Goal: Task Accomplishment & Management: Use online tool/utility

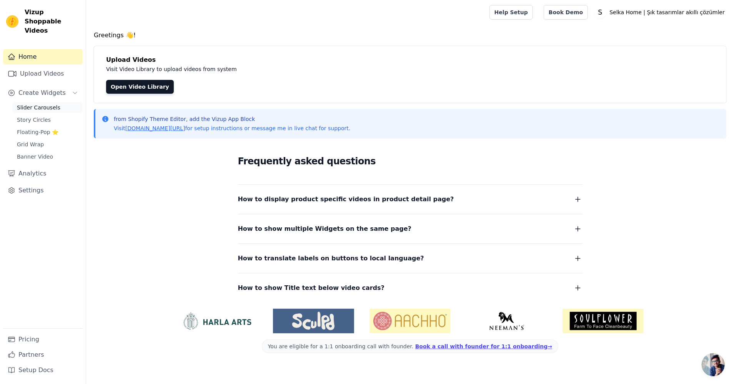
click at [50, 104] on span "Slider Carousels" at bounding box center [38, 108] width 43 height 8
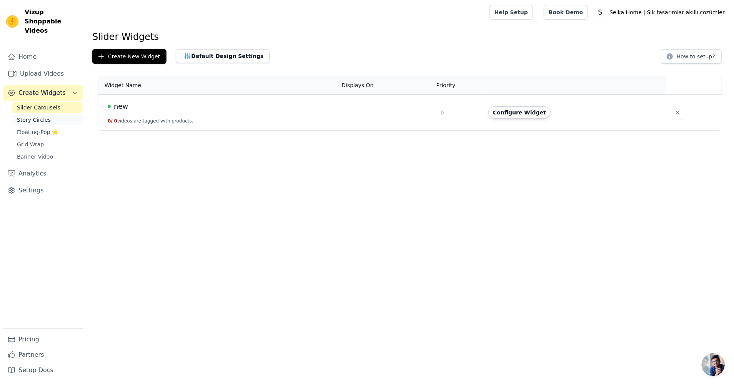
click at [47, 116] on span "Story Circles" at bounding box center [34, 120] width 34 height 8
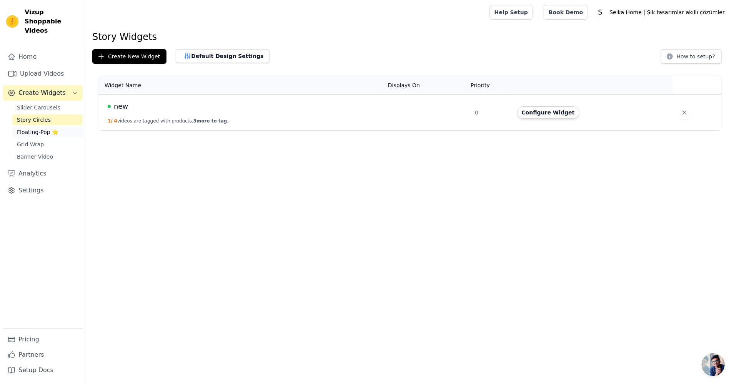
click at [46, 128] on span "Floating-Pop ⭐" at bounding box center [38, 132] width 42 height 8
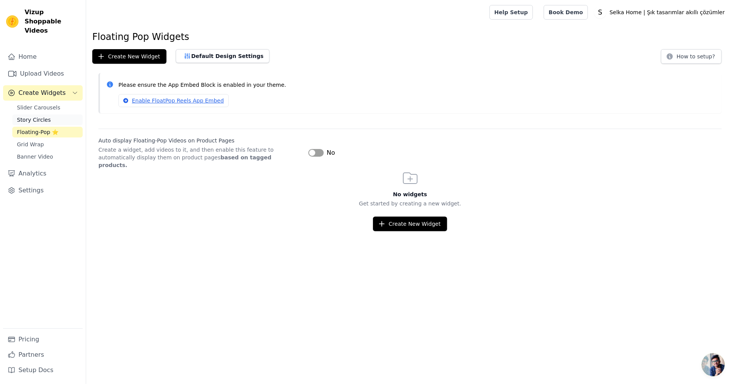
click at [52, 115] on link "Story Circles" at bounding box center [47, 120] width 70 height 11
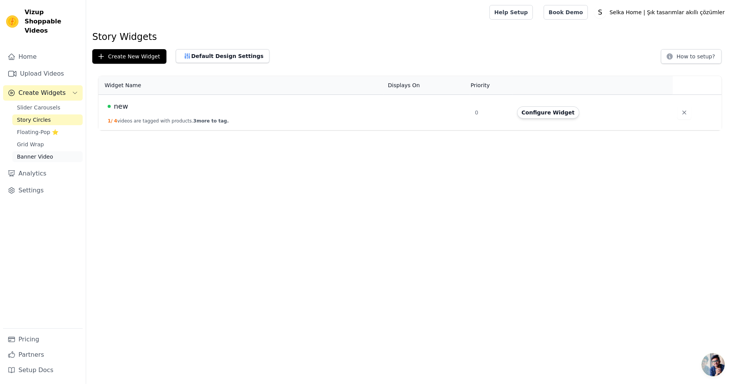
click at [57, 151] on link "Banner Video" at bounding box center [47, 156] width 70 height 11
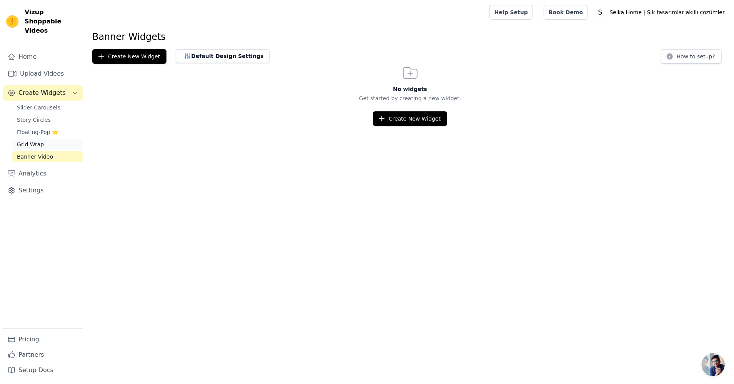
click at [58, 139] on link "Grid Wrap" at bounding box center [47, 144] width 70 height 11
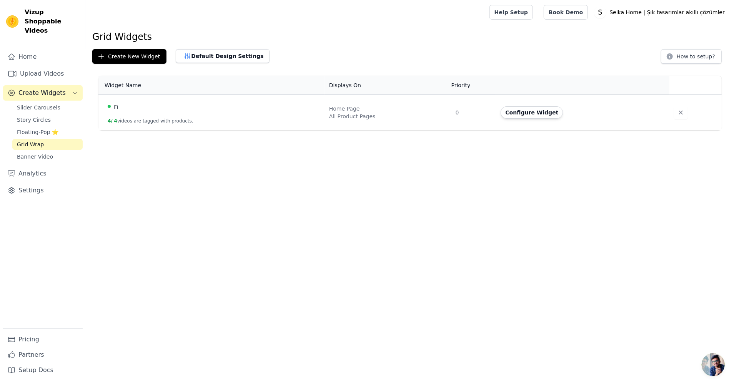
click at [537, 103] on td "Configure Widget" at bounding box center [582, 113] width 173 height 36
click at [528, 112] on button "Configure Widget" at bounding box center [532, 112] width 62 height 12
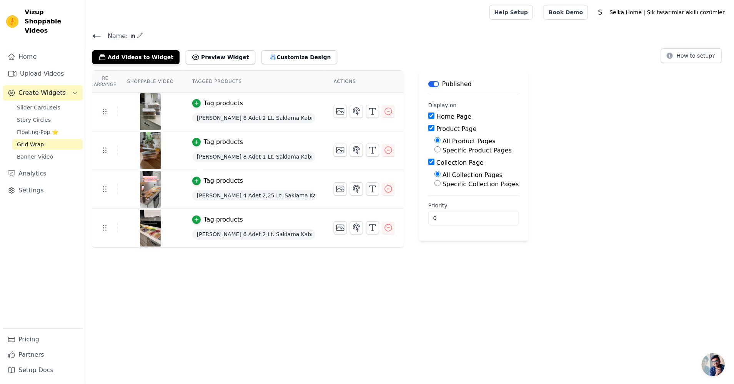
click at [223, 248] on html "Vizup Shoppable Videos Home Upload Videos Create Widgets Slider Carousels Story…" at bounding box center [367, 124] width 734 height 248
click at [256, 129] on td "Tag products [PERSON_NAME] 8 Adet 2 Lt. Saklama Kabı" at bounding box center [253, 112] width 141 height 39
click at [300, 248] on html "Vizup Shoppable Videos Home Upload Videos Create Widgets Slider Carousels Story…" at bounding box center [367, 124] width 734 height 248
click at [324, 117] on td at bounding box center [363, 109] width 79 height 32
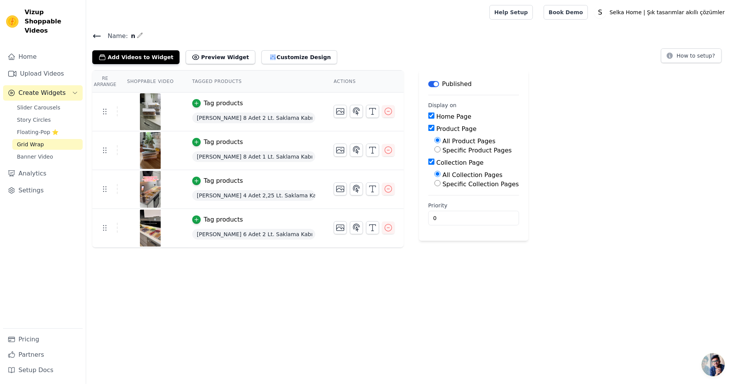
click at [284, 31] on h4 "Name: n" at bounding box center [409, 36] width 635 height 10
click at [284, 45] on div "Name: n Add Videos to Widget Preview Widget Customize Design How to setup?" at bounding box center [410, 47] width 648 height 33
click at [230, 248] on html "Vizup Shoppable Videos Home Upload Videos Create Widgets Slider Carousels Story…" at bounding box center [367, 124] width 734 height 248
click at [385, 189] on icon "button" at bounding box center [388, 189] width 7 height 7
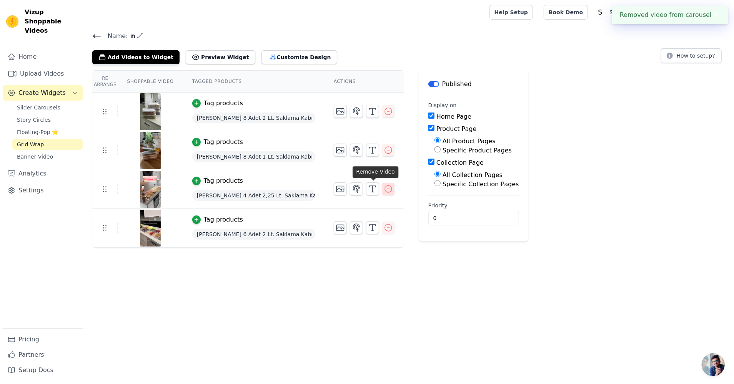
click at [369, 188] on div "Re Arrange Shoppable Video Tagged Products Actions Tag products [PERSON_NAME] 8…" at bounding box center [410, 159] width 648 height 178
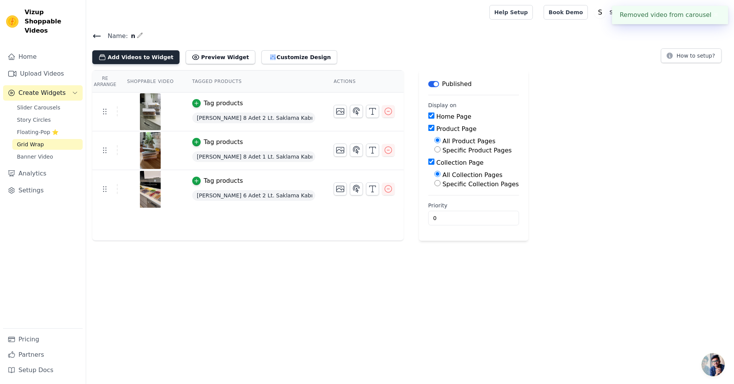
click at [160, 51] on button "Add Videos to Widget" at bounding box center [135, 57] width 87 height 14
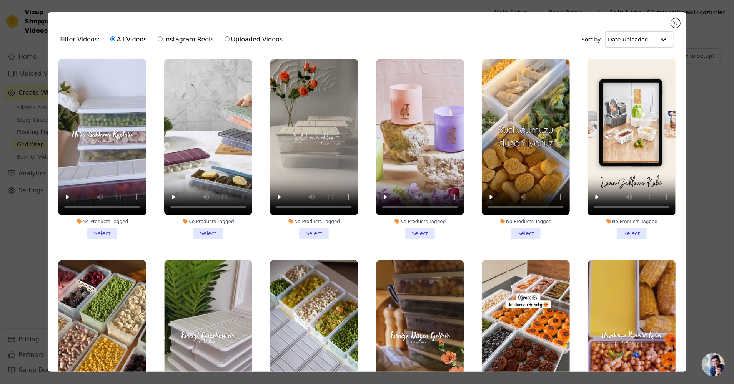
click at [227, 35] on label "Uploaded Videos" at bounding box center [253, 40] width 59 height 10
click at [227, 37] on input "Uploaded Videos" at bounding box center [226, 39] width 5 height 5
radio input "true"
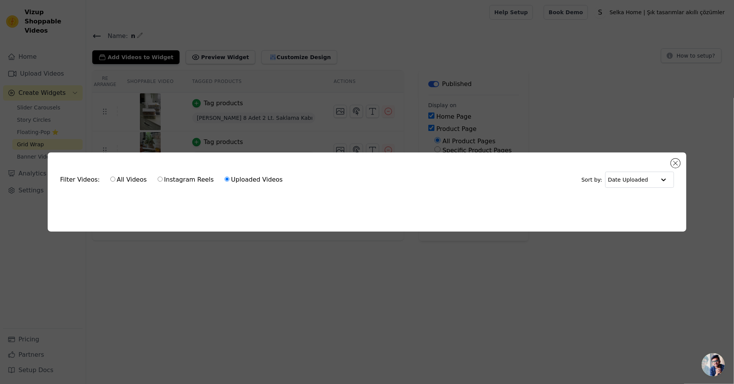
click at [122, 176] on label "All Videos" at bounding box center [128, 180] width 37 height 10
click at [115, 177] on input "All Videos" at bounding box center [112, 179] width 5 height 5
radio input "true"
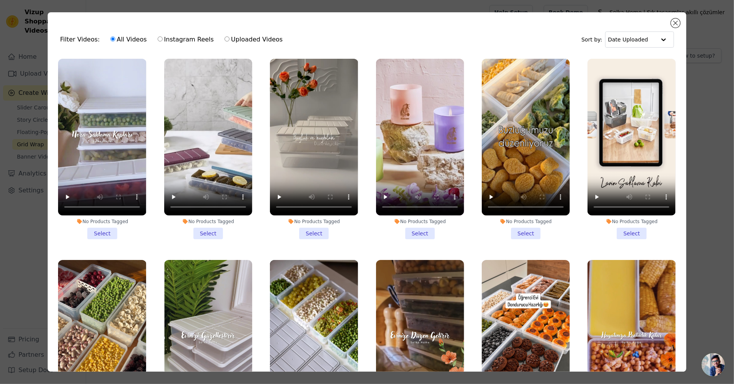
click at [186, 42] on label "Instagram Reels" at bounding box center [185, 40] width 57 height 10
click at [163, 42] on input "Instagram Reels" at bounding box center [160, 39] width 5 height 5
radio input "true"
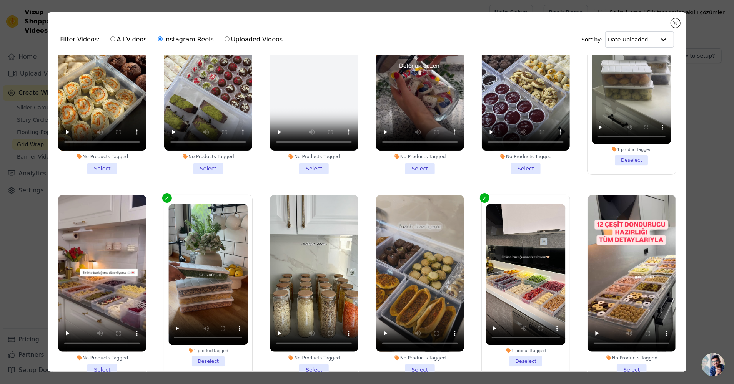
scroll to position [986, 0]
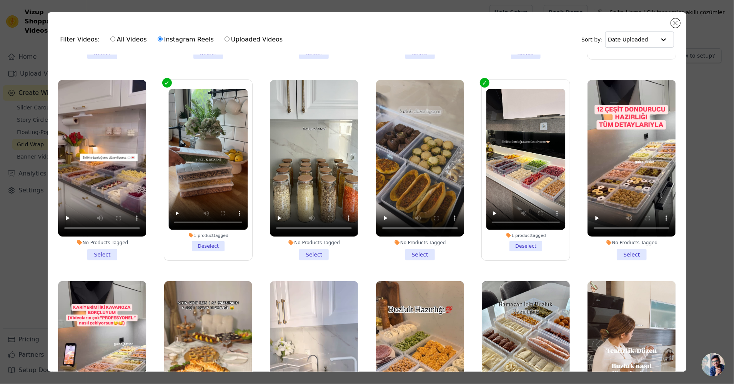
click at [236, 44] on label "Uploaded Videos" at bounding box center [253, 40] width 59 height 10
click at [229, 42] on input "Uploaded Videos" at bounding box center [226, 39] width 5 height 5
radio input "true"
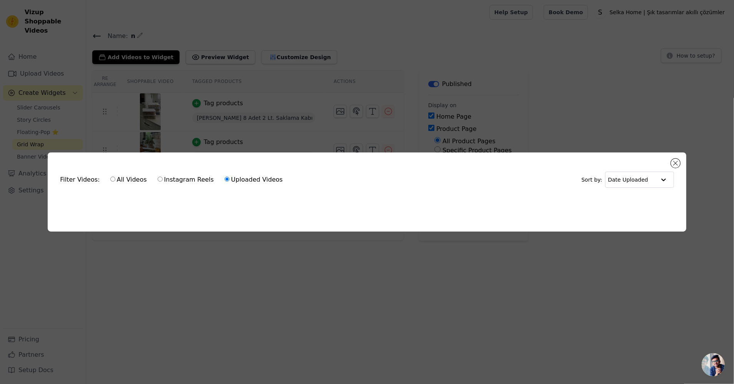
scroll to position [0, 0]
click at [114, 179] on label "All Videos" at bounding box center [128, 180] width 37 height 10
click at [114, 179] on input "All Videos" at bounding box center [112, 179] width 5 height 5
radio input "true"
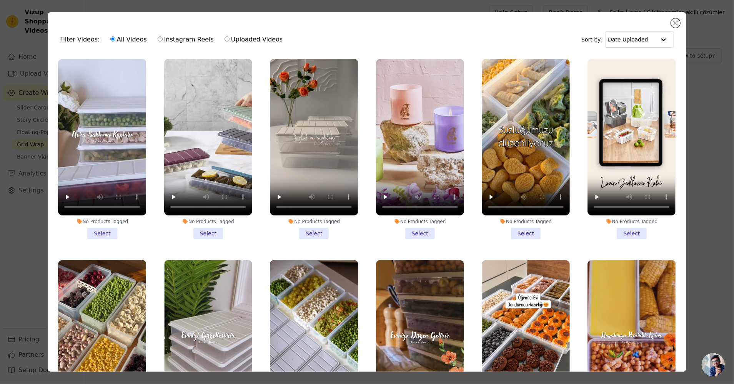
click at [260, 136] on ul "No Products Tagged Select No Products Tagged Select No Products Tagged Select N…" at bounding box center [367, 235] width 626 height 360
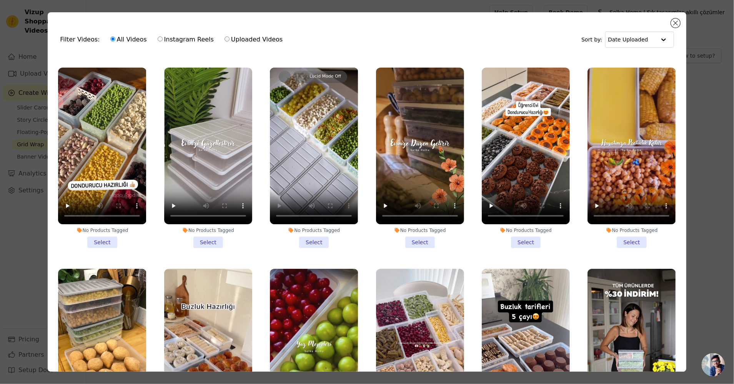
click at [318, 238] on li "No Products Tagged Select" at bounding box center [314, 158] width 88 height 181
click at [0, 0] on input "No Products Tagged Select" at bounding box center [0, 0] width 0 height 0
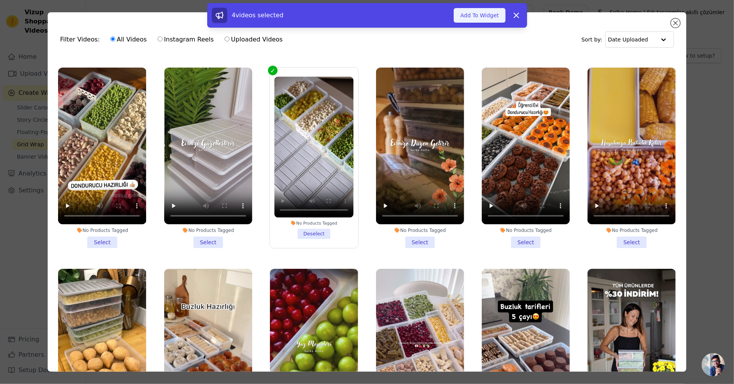
click at [488, 15] on button "Add To Widget" at bounding box center [480, 15] width 52 height 15
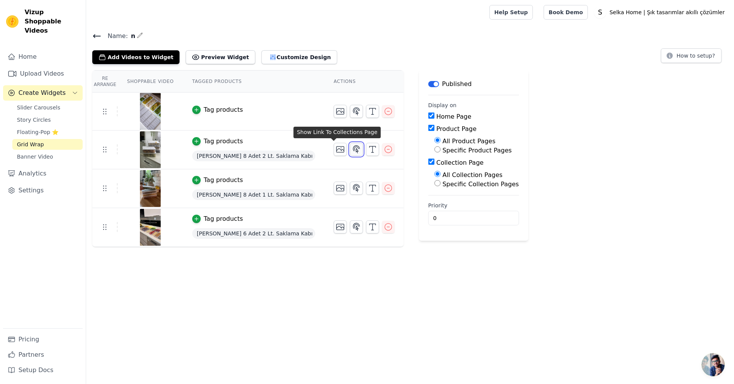
click at [352, 148] on icon "button" at bounding box center [356, 149] width 9 height 9
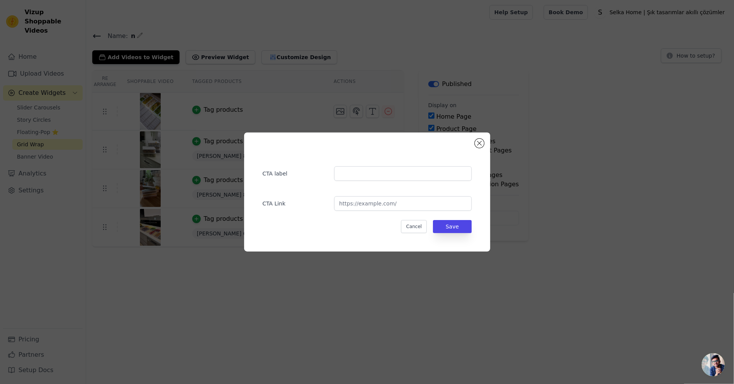
click at [476, 147] on div "CTA label CTA Link Cancel Save" at bounding box center [366, 192] width 221 height 95
click at [481, 146] on button "Close modal" at bounding box center [479, 143] width 9 height 9
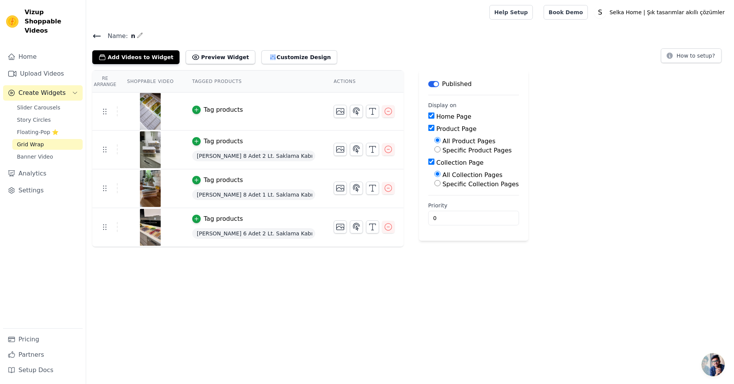
click at [436, 128] on label "Product Page" at bounding box center [456, 128] width 40 height 7
click at [428, 128] on input "Product Page" at bounding box center [431, 128] width 6 height 6
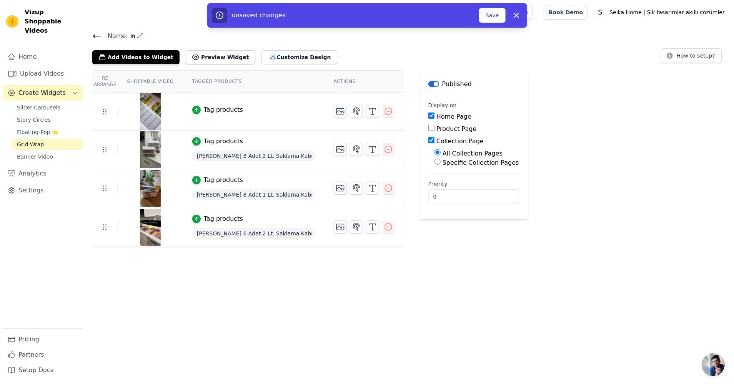
click at [436, 128] on label "Product Page" at bounding box center [456, 128] width 40 height 7
click at [428, 128] on input "Product Page" at bounding box center [431, 128] width 6 height 6
checkbox input "true"
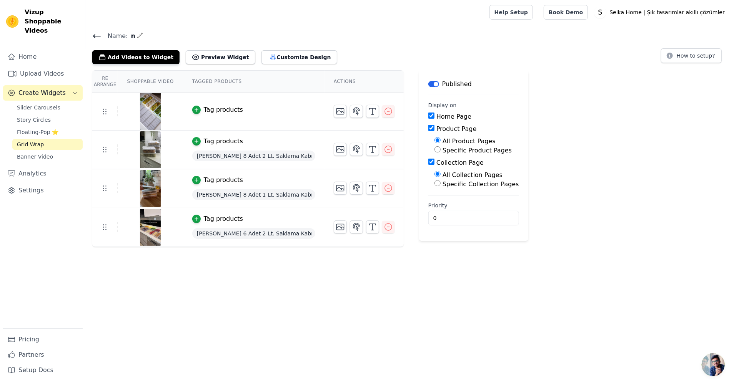
click at [204, 159] on span "[PERSON_NAME] 8 Adet 2 Lt. Saklama Kabı" at bounding box center [253, 156] width 123 height 11
click at [153, 154] on img at bounding box center [151, 149] width 22 height 37
click at [211, 153] on span "[PERSON_NAME] 8 Adet 2 Lt. Saklama Kabı" at bounding box center [253, 156] width 123 height 11
click at [198, 143] on icon "button" at bounding box center [196, 141] width 5 height 5
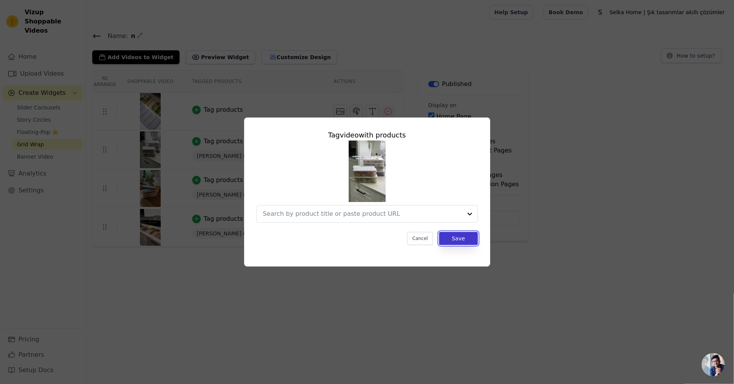
click at [459, 235] on button "Save" at bounding box center [458, 238] width 38 height 13
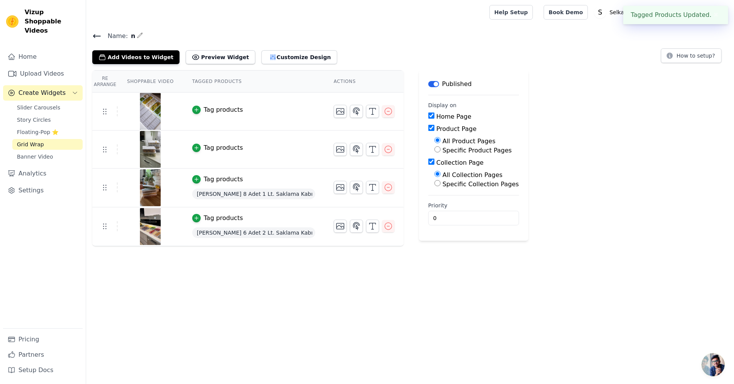
click at [212, 191] on span "[PERSON_NAME] 8 Adet 1 Lt. Saklama Kabı" at bounding box center [253, 194] width 123 height 11
click at [196, 179] on icon "button" at bounding box center [196, 179] width 3 height 3
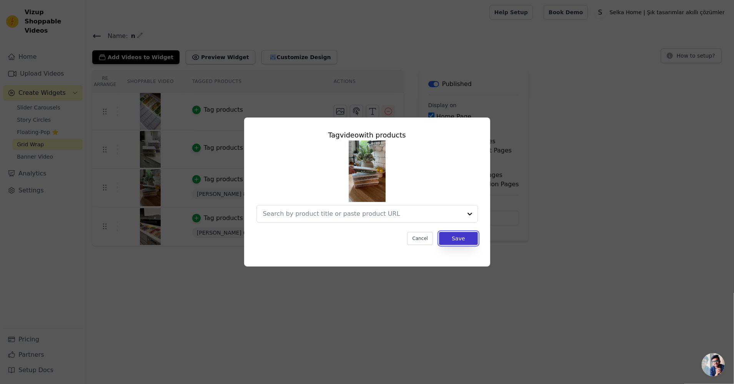
click at [453, 238] on button "Save" at bounding box center [458, 238] width 38 height 13
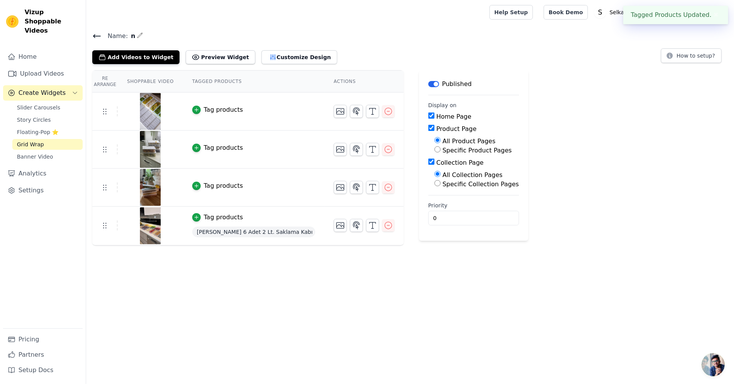
click at [211, 228] on span "[PERSON_NAME] 6 Adet 2 Lt. Saklama Kabı" at bounding box center [253, 232] width 123 height 11
click at [201, 215] on button "Tag products" at bounding box center [217, 217] width 51 height 9
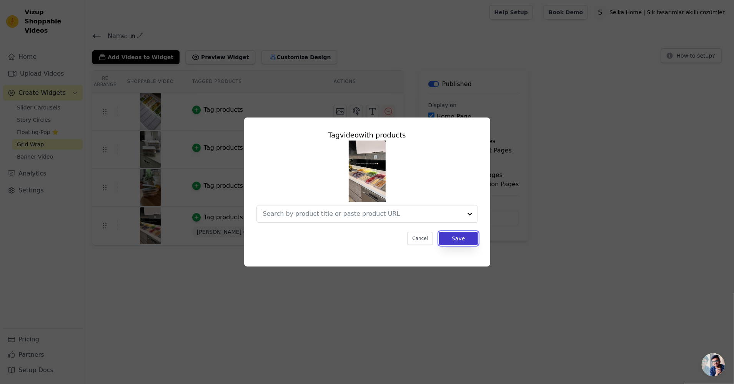
click at [451, 240] on button "Save" at bounding box center [458, 238] width 38 height 13
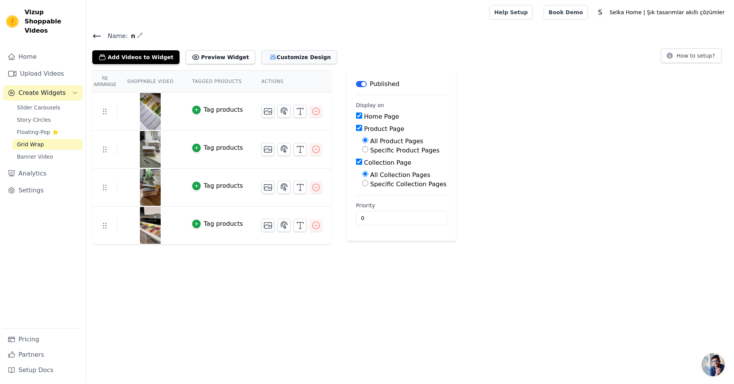
click at [279, 60] on button "Customize Design" at bounding box center [299, 57] width 76 height 14
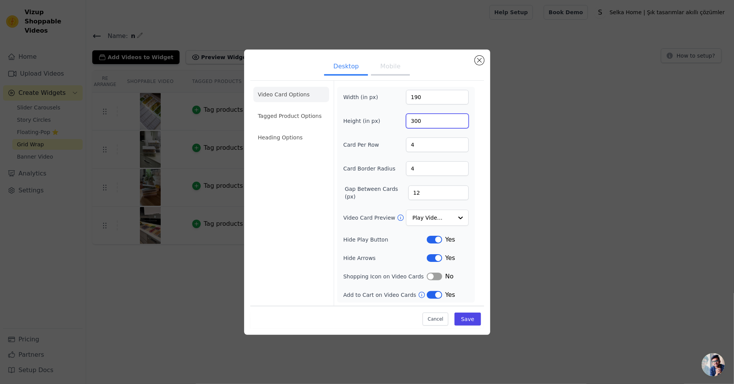
click at [425, 123] on input "300" at bounding box center [437, 121] width 63 height 15
click at [392, 71] on button "Mobile" at bounding box center [390, 67] width 38 height 17
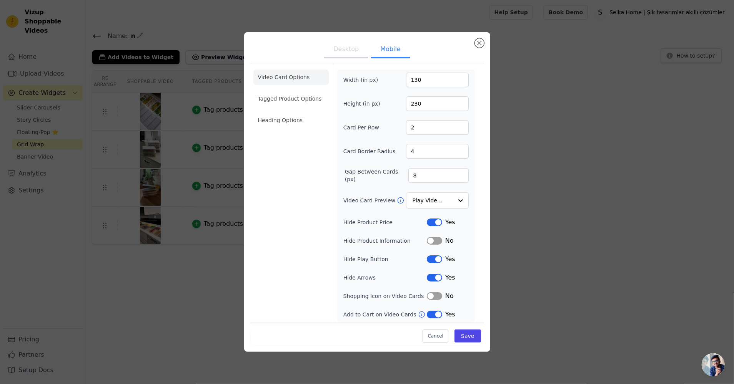
click at [311, 90] on ul "Video Card Options Tagged Product Options Heading Options" at bounding box center [291, 99] width 76 height 65
click at [311, 92] on li "Tagged Product Options" at bounding box center [291, 98] width 76 height 15
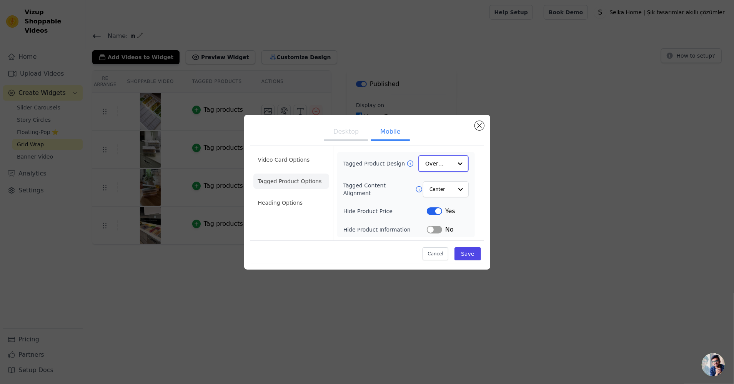
click at [437, 165] on input "Tagged Product Design" at bounding box center [438, 163] width 27 height 15
click at [378, 158] on div "Tagged Product Design Card Overlay Minimalist Option Overlay, selected. You are…" at bounding box center [405, 164] width 125 height 16
click at [442, 185] on input "Tagged Content Alignment" at bounding box center [440, 188] width 23 height 15
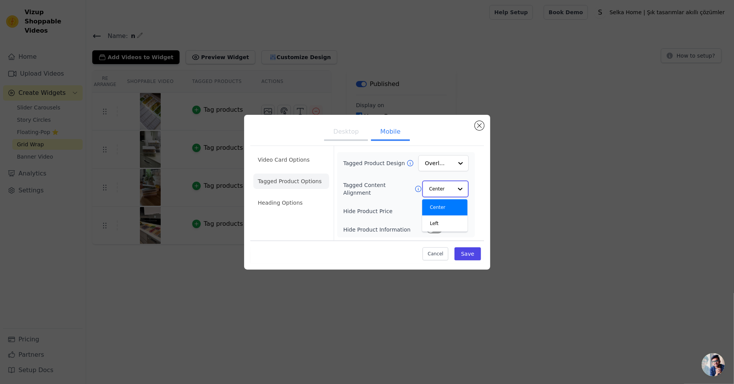
click at [442, 185] on input "Tagged Content Alignment" at bounding box center [440, 188] width 23 height 15
click at [298, 198] on li "Heading Options" at bounding box center [291, 203] width 76 height 15
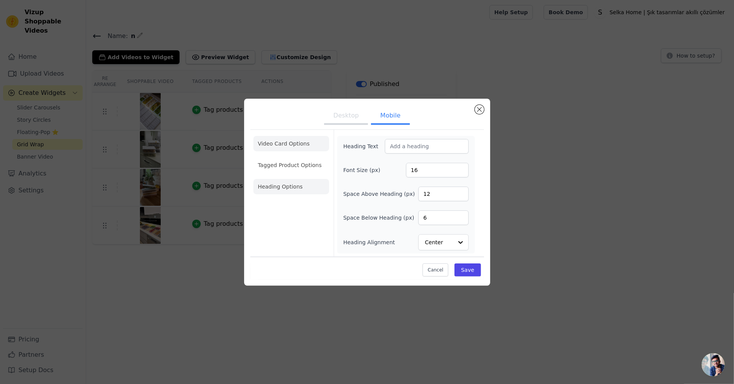
click at [298, 158] on li "Video Card Options" at bounding box center [291, 165] width 76 height 15
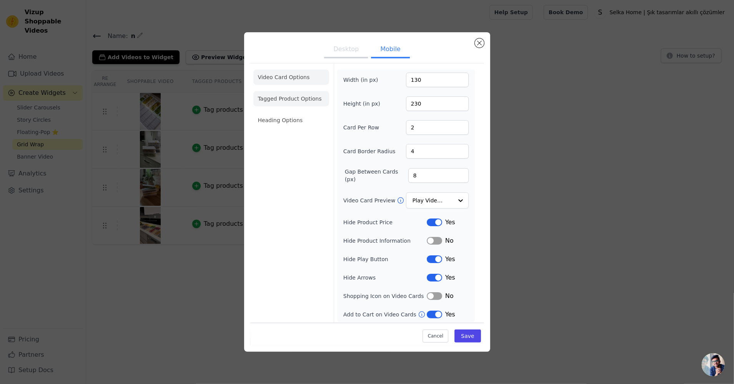
click at [298, 96] on li "Tagged Product Options" at bounding box center [291, 98] width 76 height 15
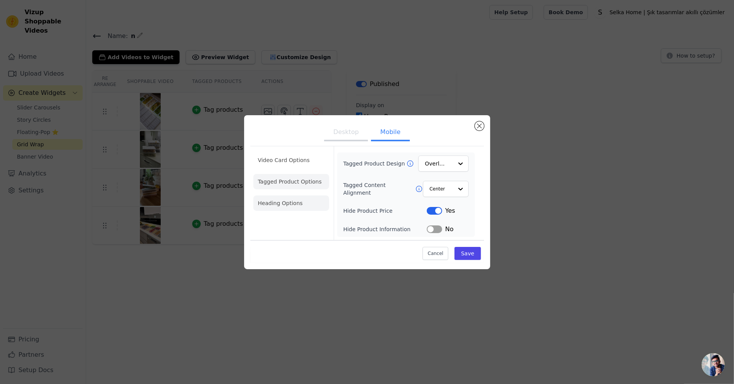
click at [287, 209] on li "Heading Options" at bounding box center [291, 203] width 76 height 15
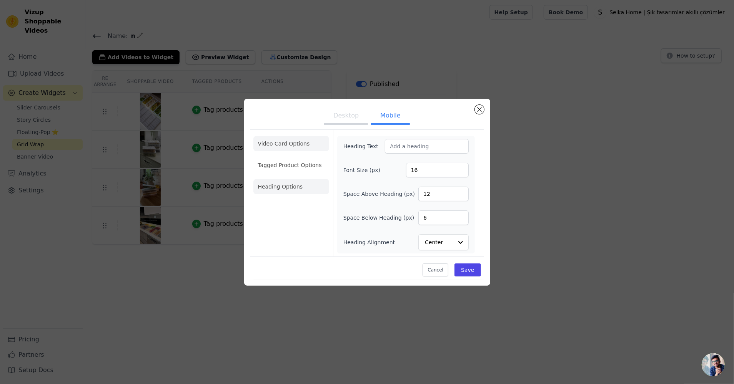
click at [306, 158] on li "Video Card Options" at bounding box center [291, 165] width 76 height 15
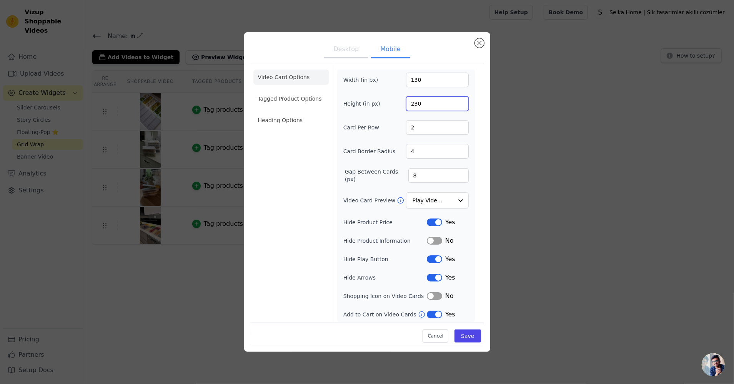
click at [433, 103] on input "230" at bounding box center [437, 103] width 63 height 15
click at [310, 105] on li "Tagged Product Options" at bounding box center [291, 98] width 76 height 15
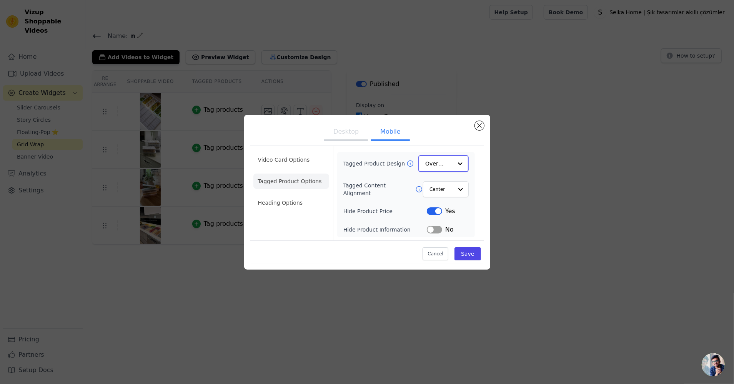
click at [447, 163] on input "Tagged Product Design" at bounding box center [438, 163] width 27 height 15
click at [447, 186] on div "Card" at bounding box center [443, 182] width 50 height 16
click at [451, 159] on input "Tagged Product Design" at bounding box center [438, 163] width 27 height 15
click at [438, 196] on div "Overlay" at bounding box center [443, 198] width 50 height 16
click at [279, 174] on li "Video Card Options" at bounding box center [291, 181] width 76 height 15
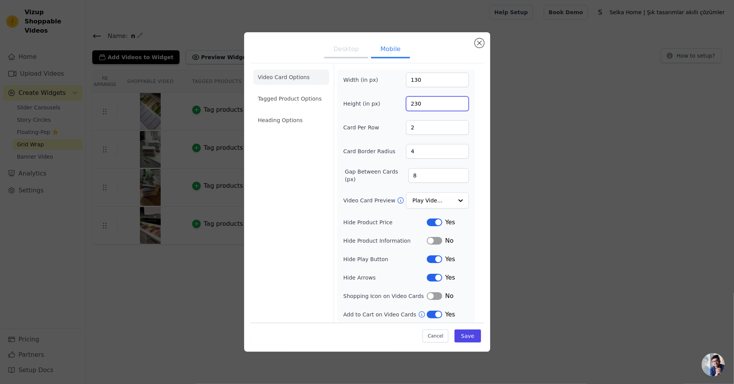
click at [435, 108] on input "230" at bounding box center [437, 103] width 63 height 15
click at [434, 101] on input "230" at bounding box center [437, 103] width 63 height 15
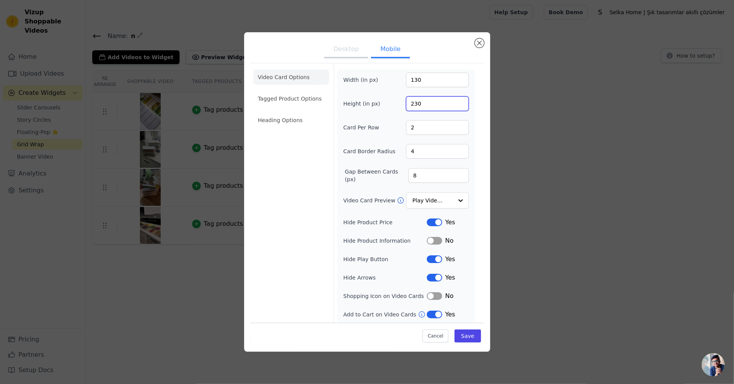
click at [434, 101] on input "230" at bounding box center [437, 103] width 63 height 15
click at [434, 101] on input "400" at bounding box center [437, 103] width 63 height 15
click at [424, 98] on input "400" at bounding box center [437, 103] width 63 height 15
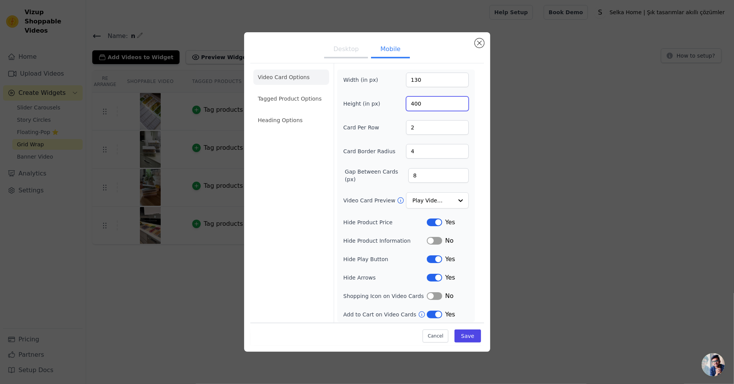
click at [424, 98] on input "400" at bounding box center [437, 103] width 63 height 15
type input "200"
click at [427, 72] on div "Width (in px) 130 Height (in px) 200 Card Per Row 2 Card Border Radius 4 Gap Be…" at bounding box center [406, 196] width 138 height 253
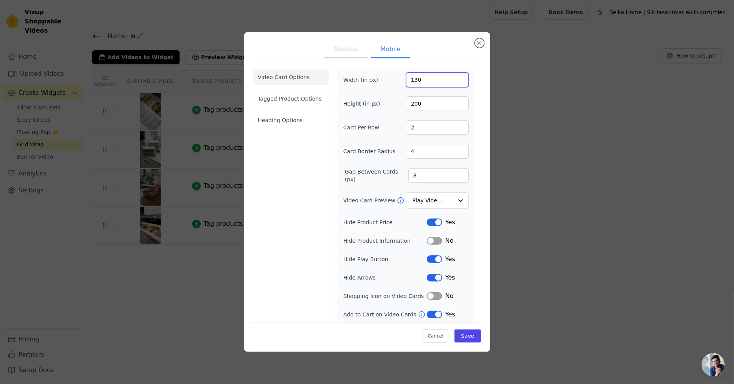
click at [420, 82] on input "130" at bounding box center [437, 80] width 63 height 15
type input "110"
click at [466, 339] on button "Save" at bounding box center [467, 336] width 26 height 13
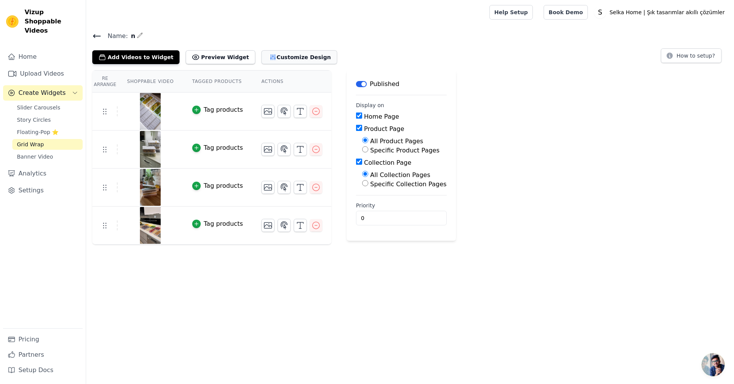
click at [279, 57] on button "Customize Design" at bounding box center [299, 57] width 76 height 14
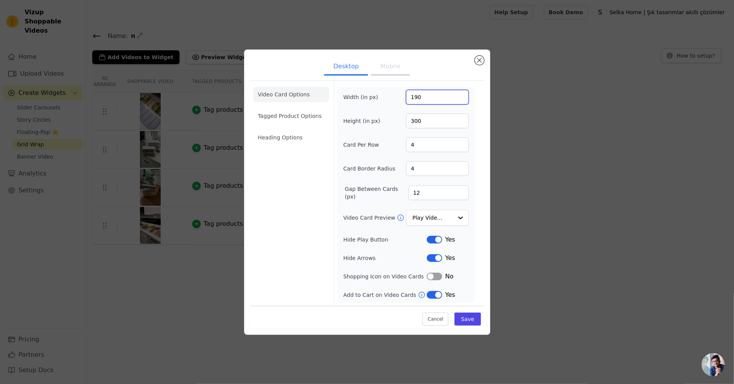
click at [424, 99] on input "190" at bounding box center [437, 97] width 63 height 15
click at [399, 73] on button "Mobile" at bounding box center [390, 67] width 38 height 17
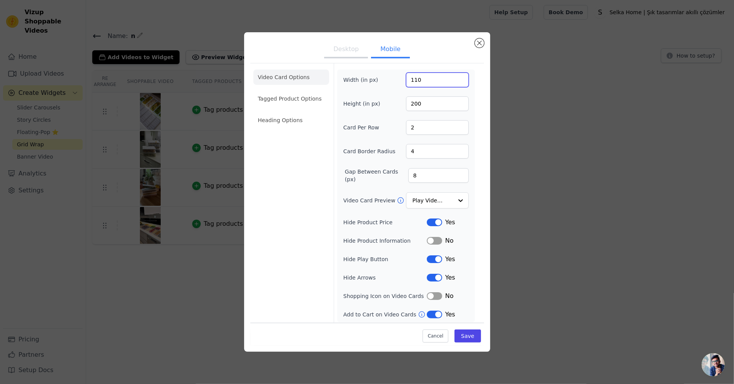
click at [422, 85] on input "110" at bounding box center [437, 80] width 63 height 15
click at [422, 80] on input "220" at bounding box center [437, 80] width 63 height 15
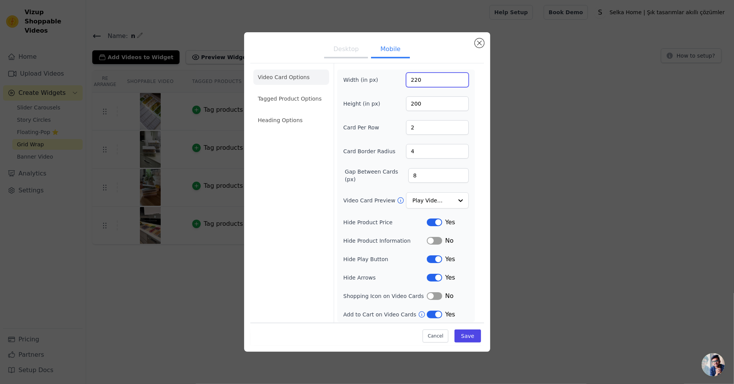
click at [422, 80] on input "220" at bounding box center [437, 80] width 63 height 15
type input "90"
click at [420, 107] on input "200" at bounding box center [437, 103] width 63 height 15
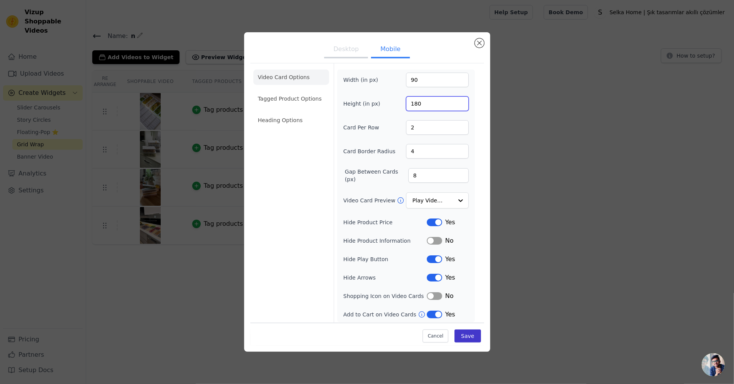
type input "180"
click at [480, 342] on button "Save" at bounding box center [467, 336] width 26 height 13
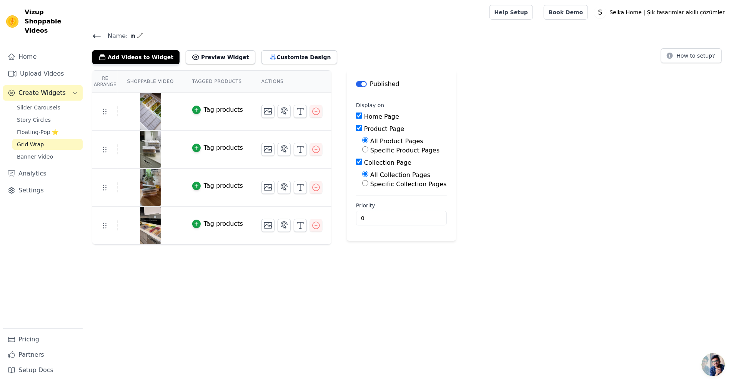
click at [301, 67] on div "Name: n Add Videos to Widget Preview Widget Customize Design How to setup? Re A…" at bounding box center [410, 138] width 648 height 214
click at [304, 61] on button "Customize Design" at bounding box center [299, 57] width 76 height 14
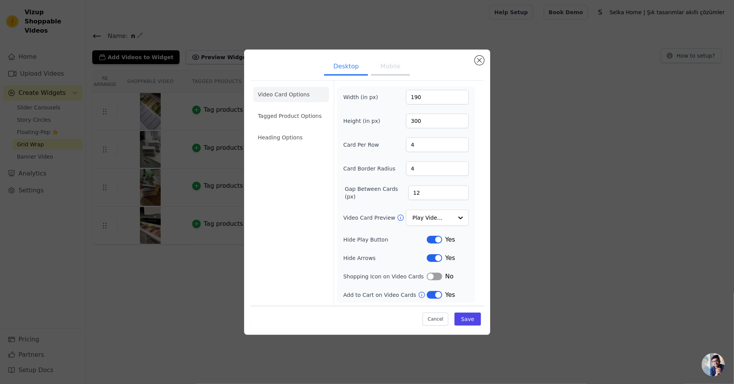
click at [391, 79] on ul "Desktop Mobile" at bounding box center [367, 67] width 234 height 23
click at [394, 73] on button "Mobile" at bounding box center [390, 67] width 38 height 17
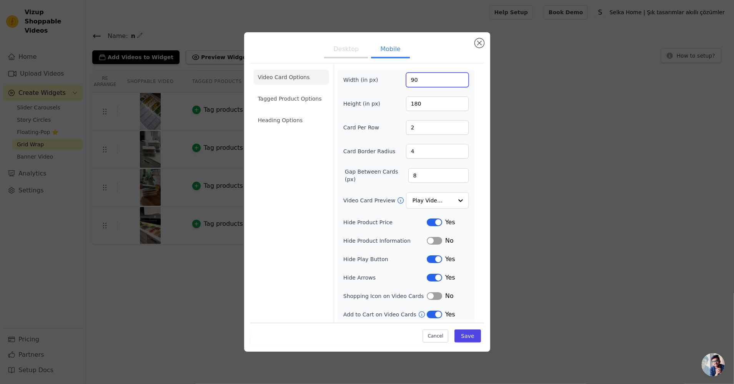
click at [425, 84] on input "90" at bounding box center [437, 80] width 63 height 15
type input "130"
click at [420, 101] on input "180" at bounding box center [437, 103] width 63 height 15
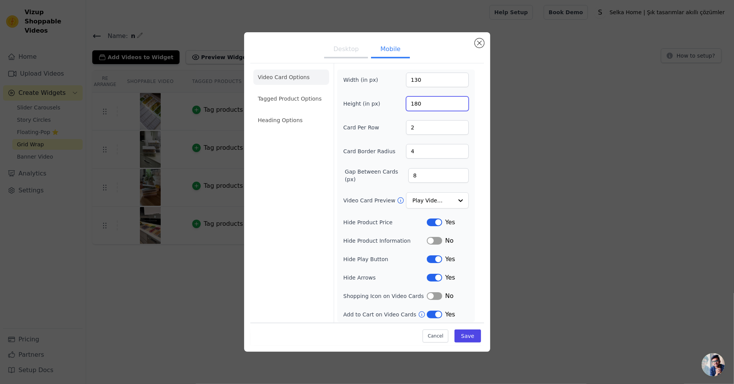
click at [420, 101] on input "180" at bounding box center [437, 103] width 63 height 15
type input "230"
click at [469, 344] on div "Cancel Save" at bounding box center [367, 334] width 234 height 23
click at [469, 341] on button "Save" at bounding box center [467, 336] width 26 height 13
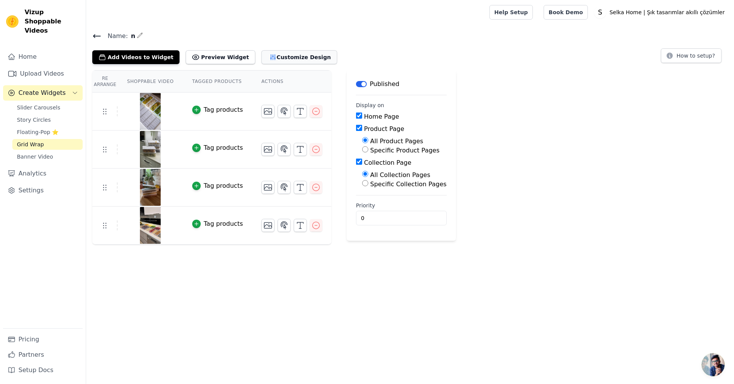
click at [289, 57] on button "Customize Design" at bounding box center [299, 57] width 76 height 14
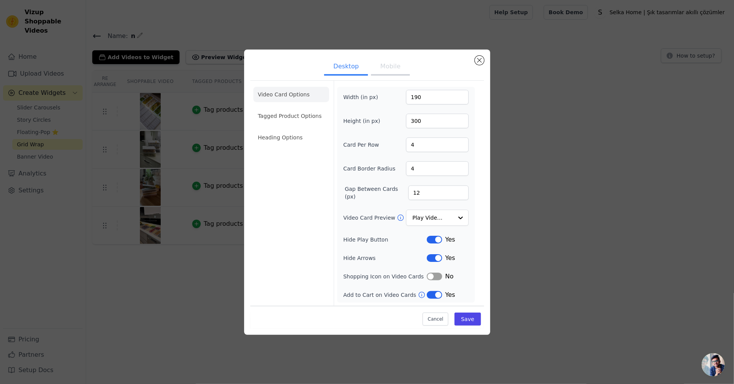
click at [404, 81] on form "Width (in px) 190 Height (in px) 300 Card Per Row 4 Card Border Radius 4 Gap Be…" at bounding box center [406, 193] width 144 height 225
click at [404, 71] on button "Mobile" at bounding box center [390, 67] width 38 height 17
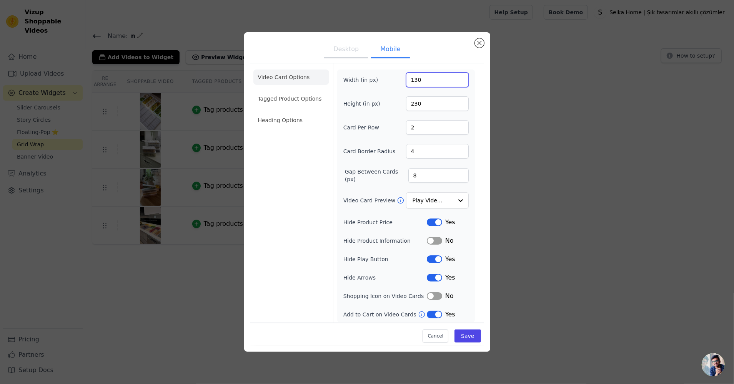
click at [420, 84] on input "130" at bounding box center [437, 80] width 63 height 15
type input "140"
click at [422, 101] on input "230" at bounding box center [437, 103] width 63 height 15
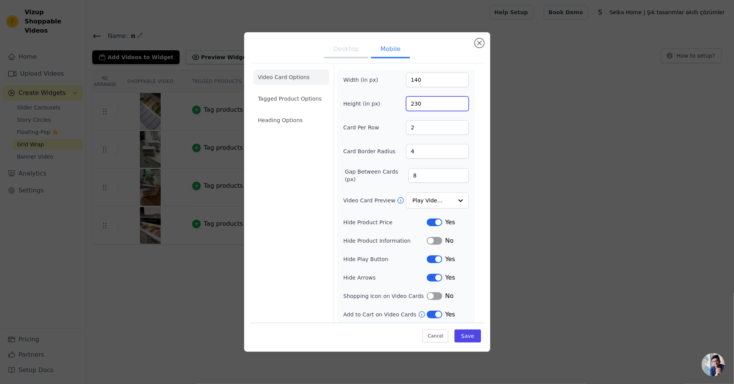
click at [422, 101] on input "230" at bounding box center [437, 103] width 63 height 15
type input "240"
click at [466, 340] on button "Save" at bounding box center [467, 336] width 26 height 13
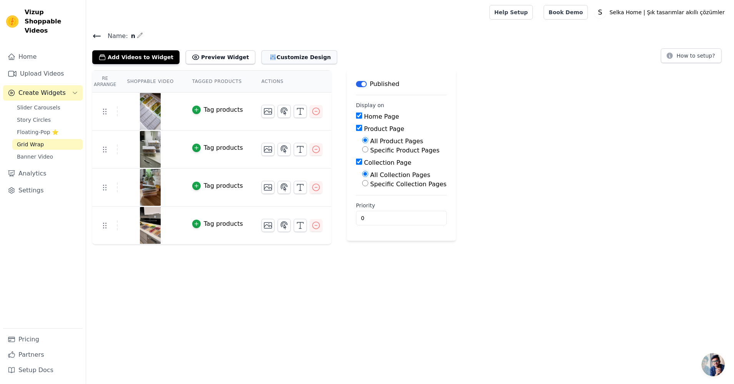
click at [266, 55] on button "Customize Design" at bounding box center [299, 57] width 76 height 14
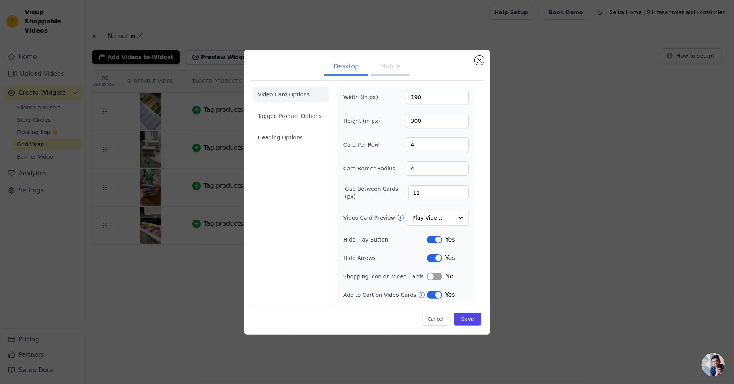
click at [398, 66] on button "Mobile" at bounding box center [390, 67] width 38 height 17
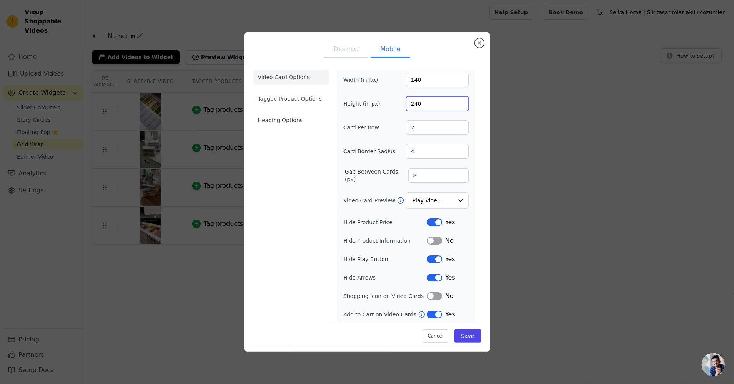
click at [433, 106] on input "240" at bounding box center [437, 103] width 63 height 15
type input "230"
click at [473, 337] on button "Save" at bounding box center [467, 336] width 26 height 13
